Goal: Information Seeking & Learning: Learn about a topic

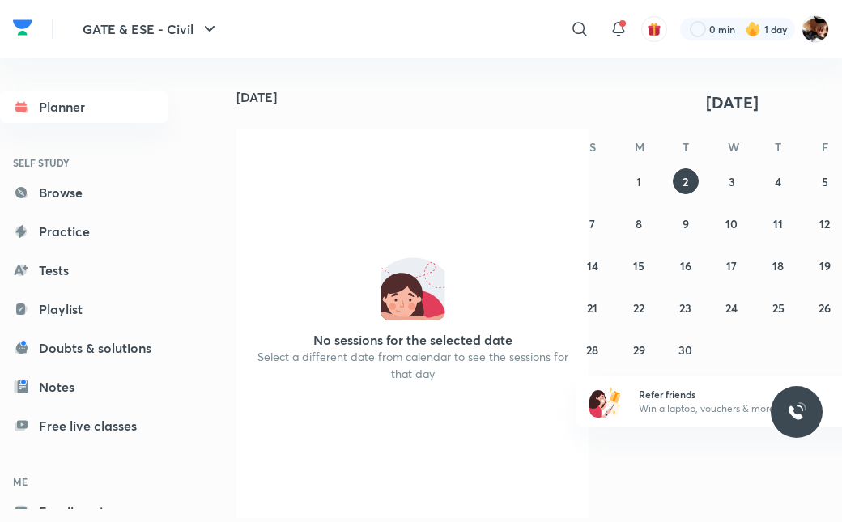
scroll to position [48, 0]
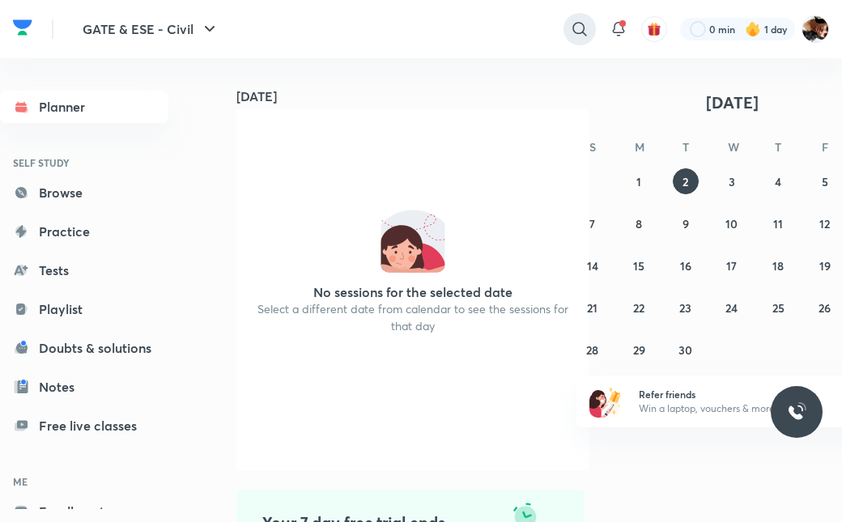
click at [575, 28] on icon at bounding box center [579, 28] width 19 height 19
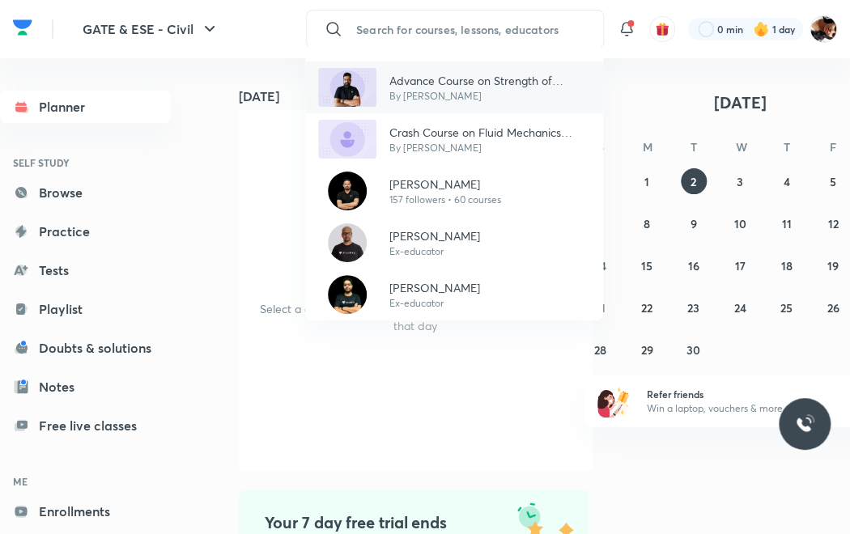
click at [447, 91] on p "By [PERSON_NAME]" at bounding box center [489, 96] width 201 height 15
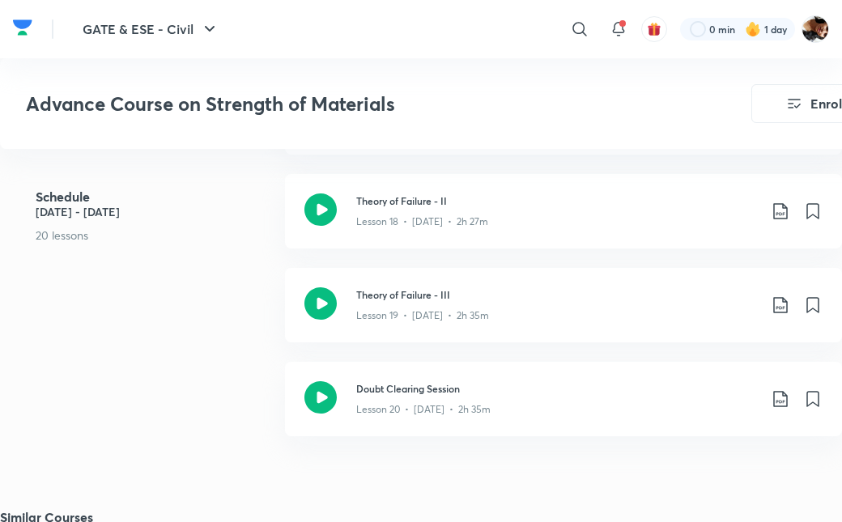
scroll to position [2224, 0]
click at [325, 310] on icon at bounding box center [320, 303] width 32 height 32
click at [324, 224] on div at bounding box center [320, 211] width 32 height 36
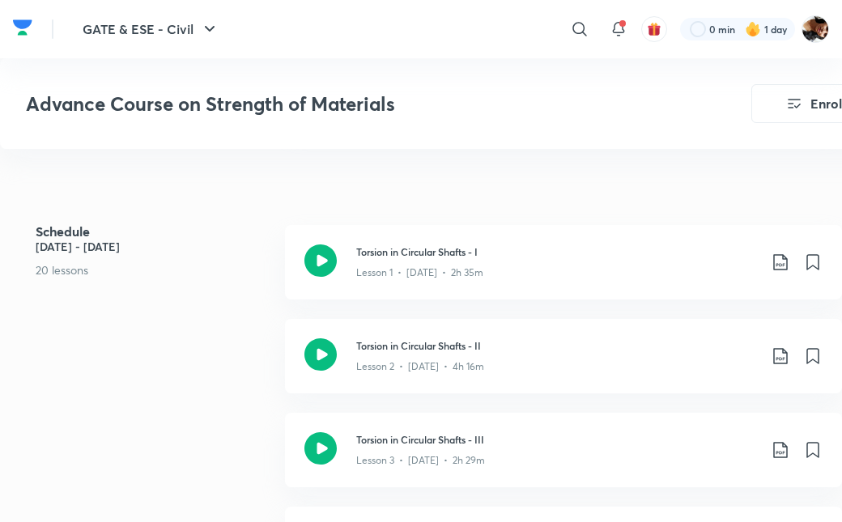
scroll to position [583, 0]
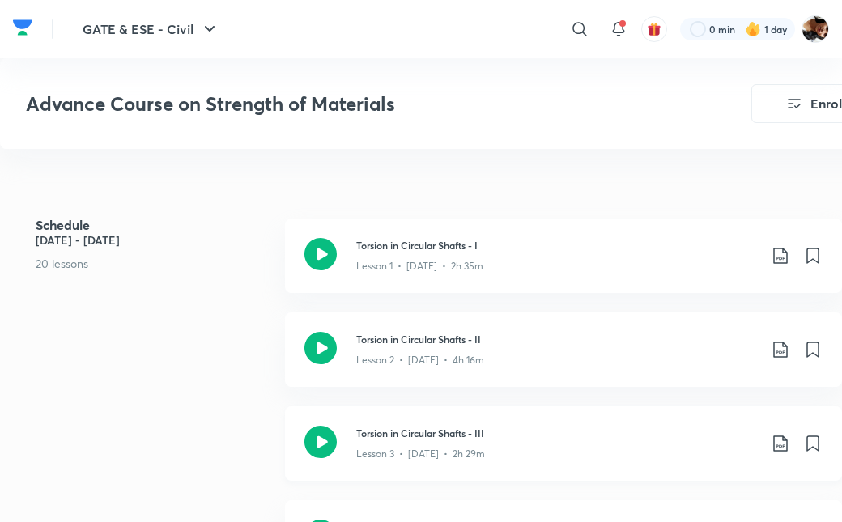
click at [326, 435] on icon at bounding box center [320, 442] width 32 height 32
